Goal: Navigation & Orientation: Find specific page/section

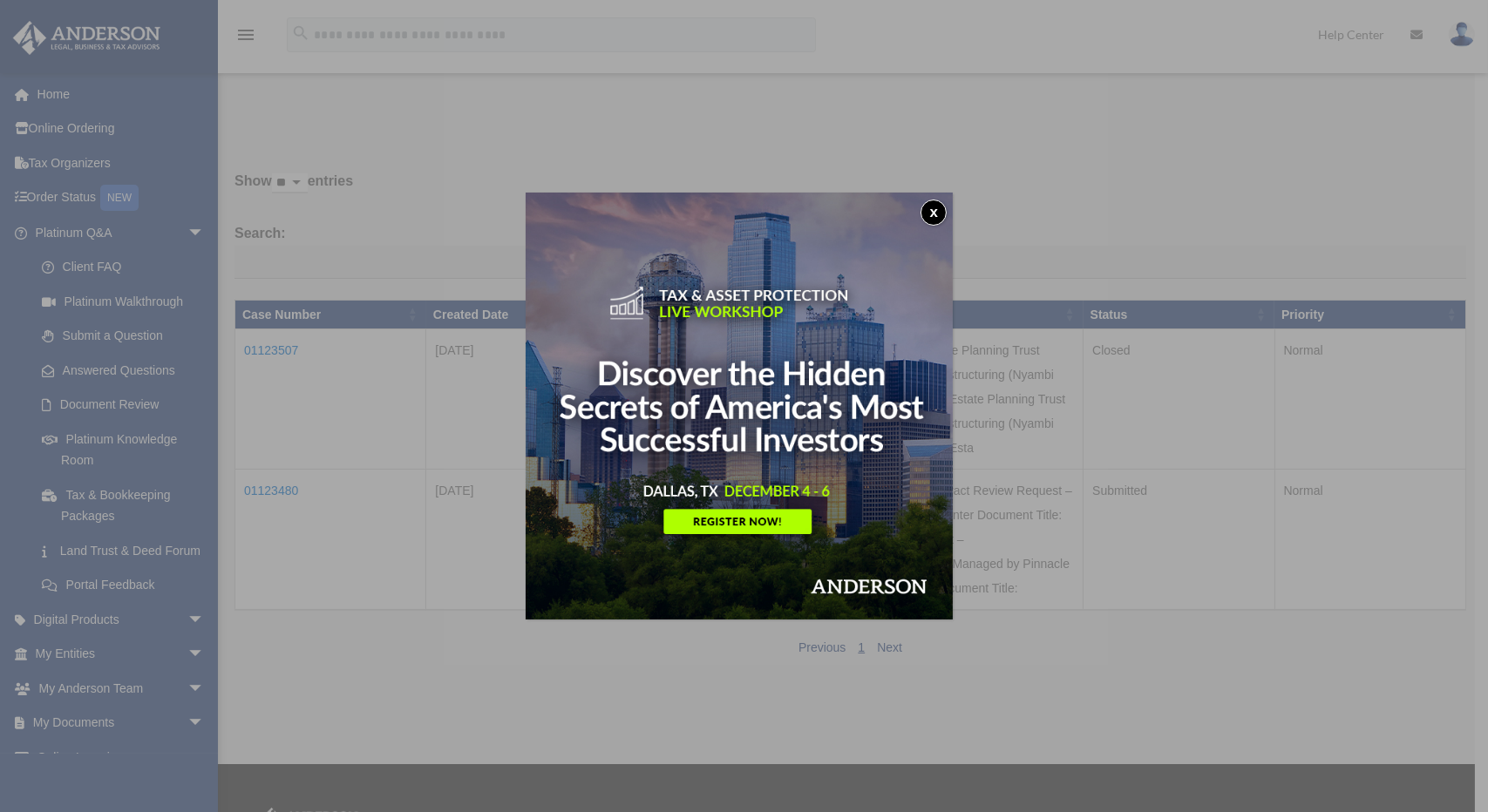
click at [936, 208] on button "x" at bounding box center [933, 212] width 26 height 26
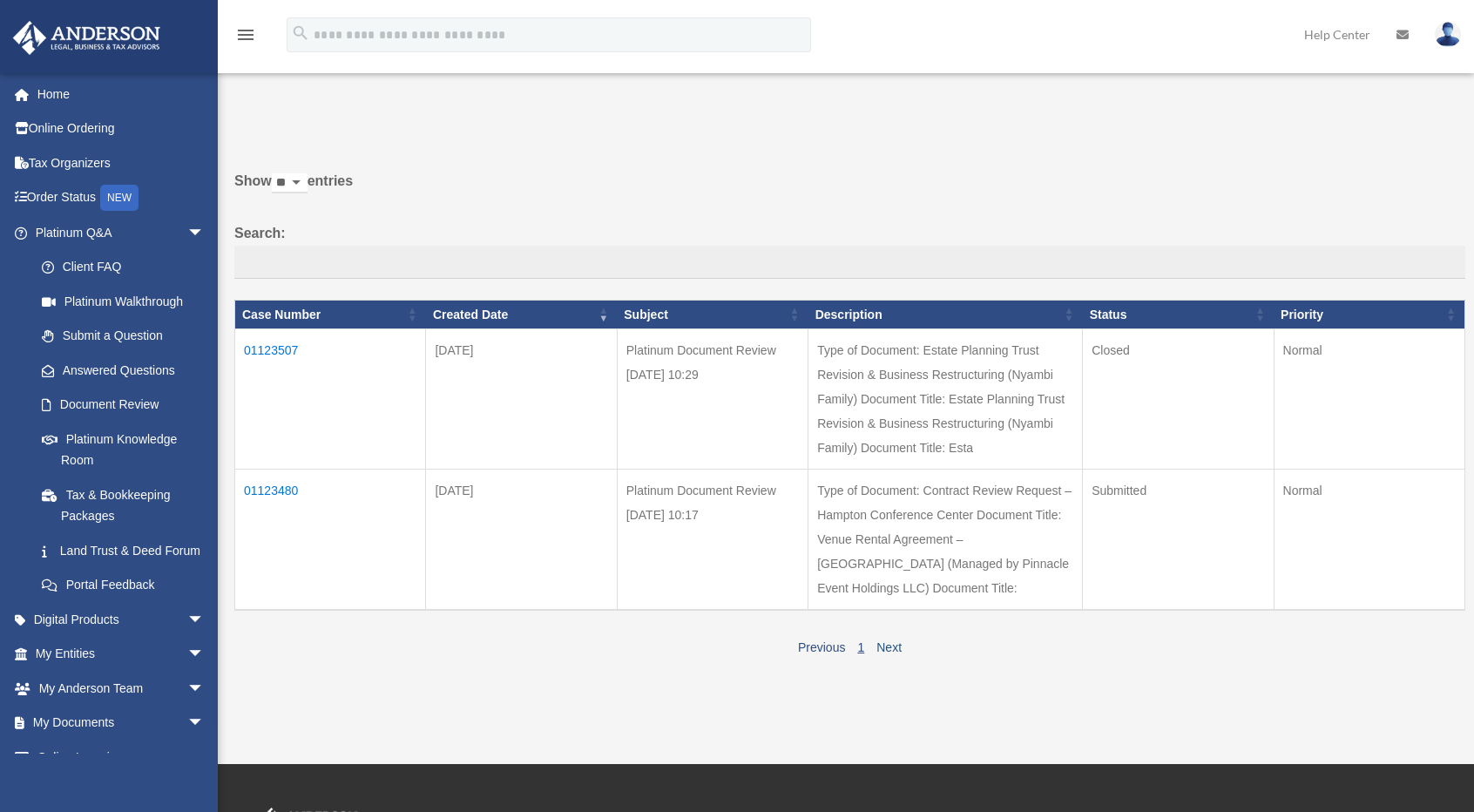
click at [887, 654] on link "Next" at bounding box center [889, 647] width 25 height 14
click at [136, 198] on div "NEW" at bounding box center [119, 197] width 38 height 26
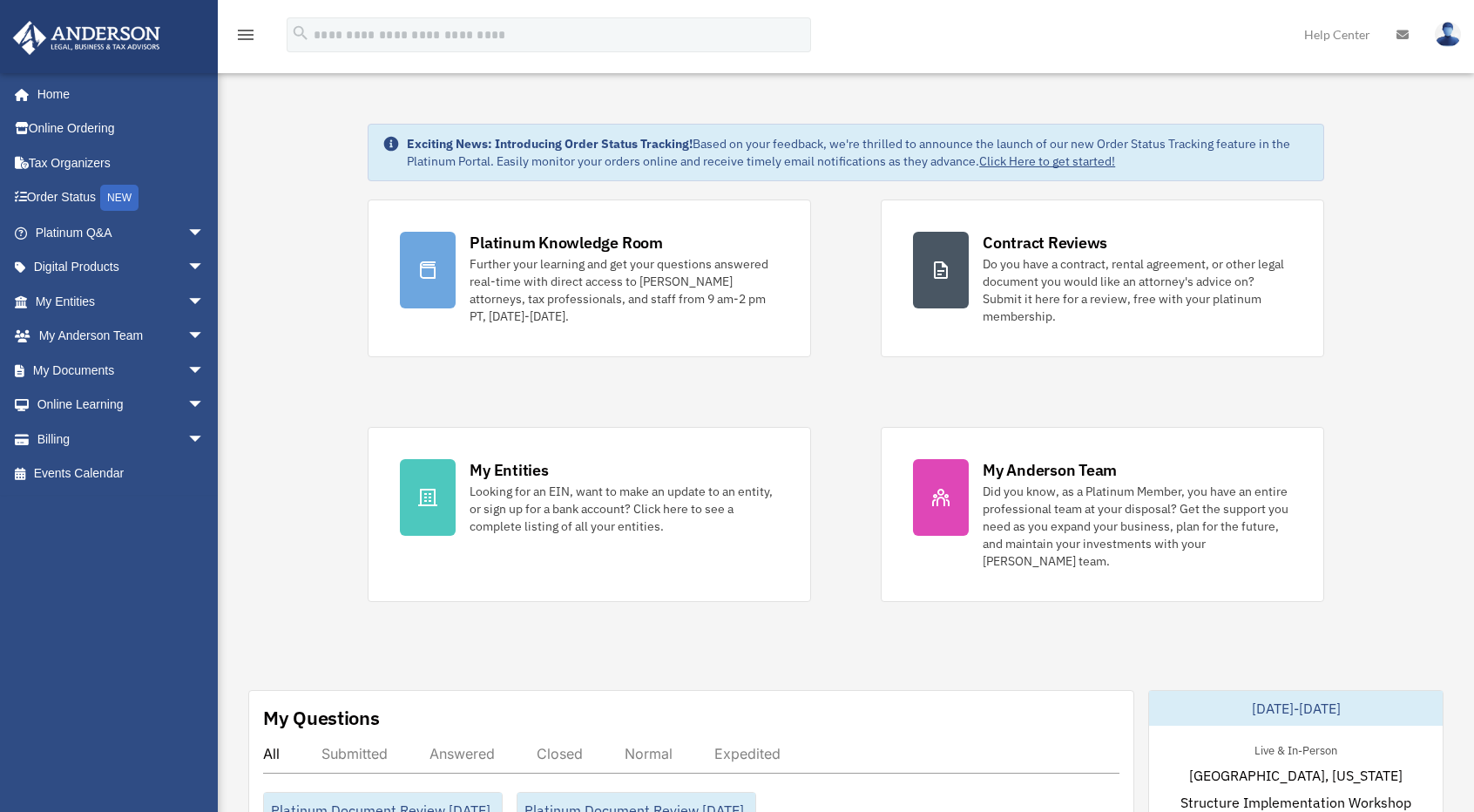
click at [90, 166] on link "Tax Organizers" at bounding box center [121, 162] width 219 height 34
